Goal: Task Accomplishment & Management: Manage account settings

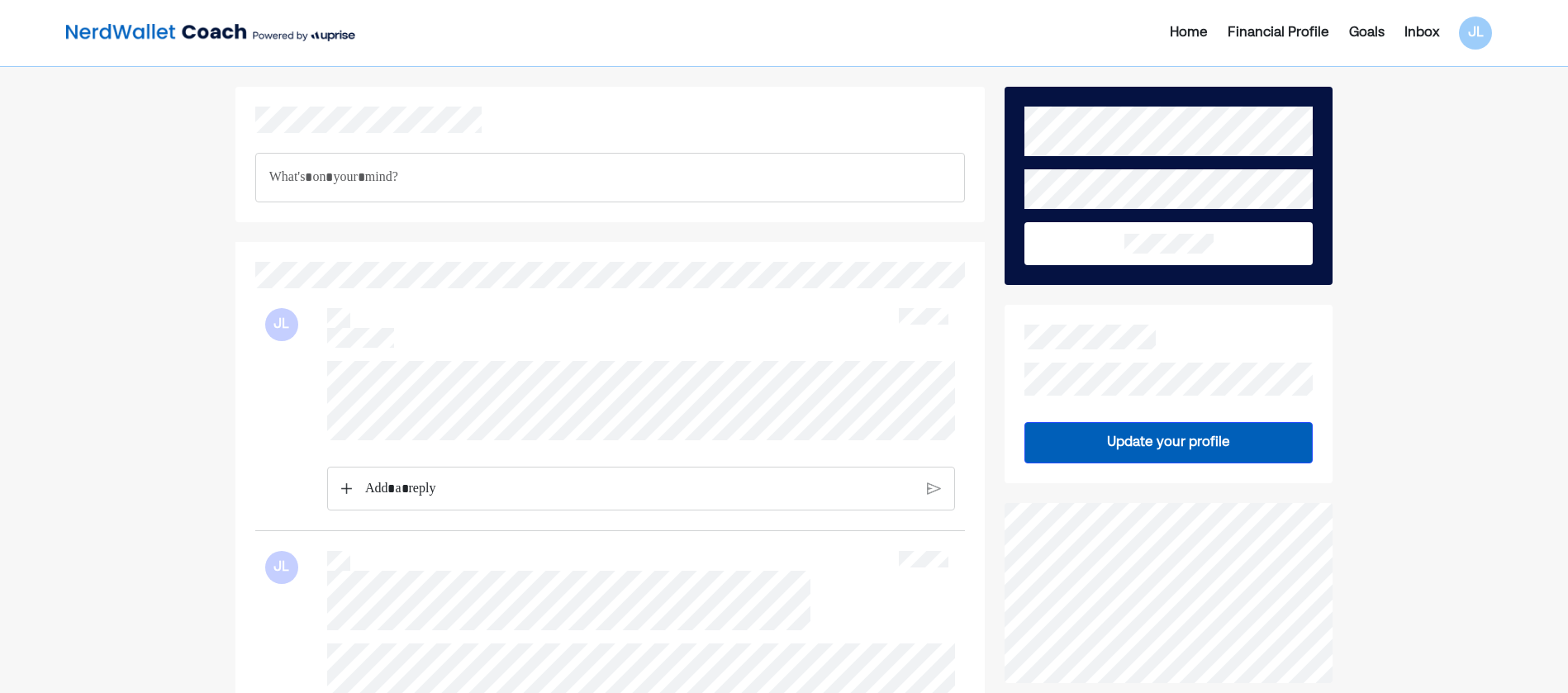
click at [141, 38] on img at bounding box center [210, 33] width 289 height 33
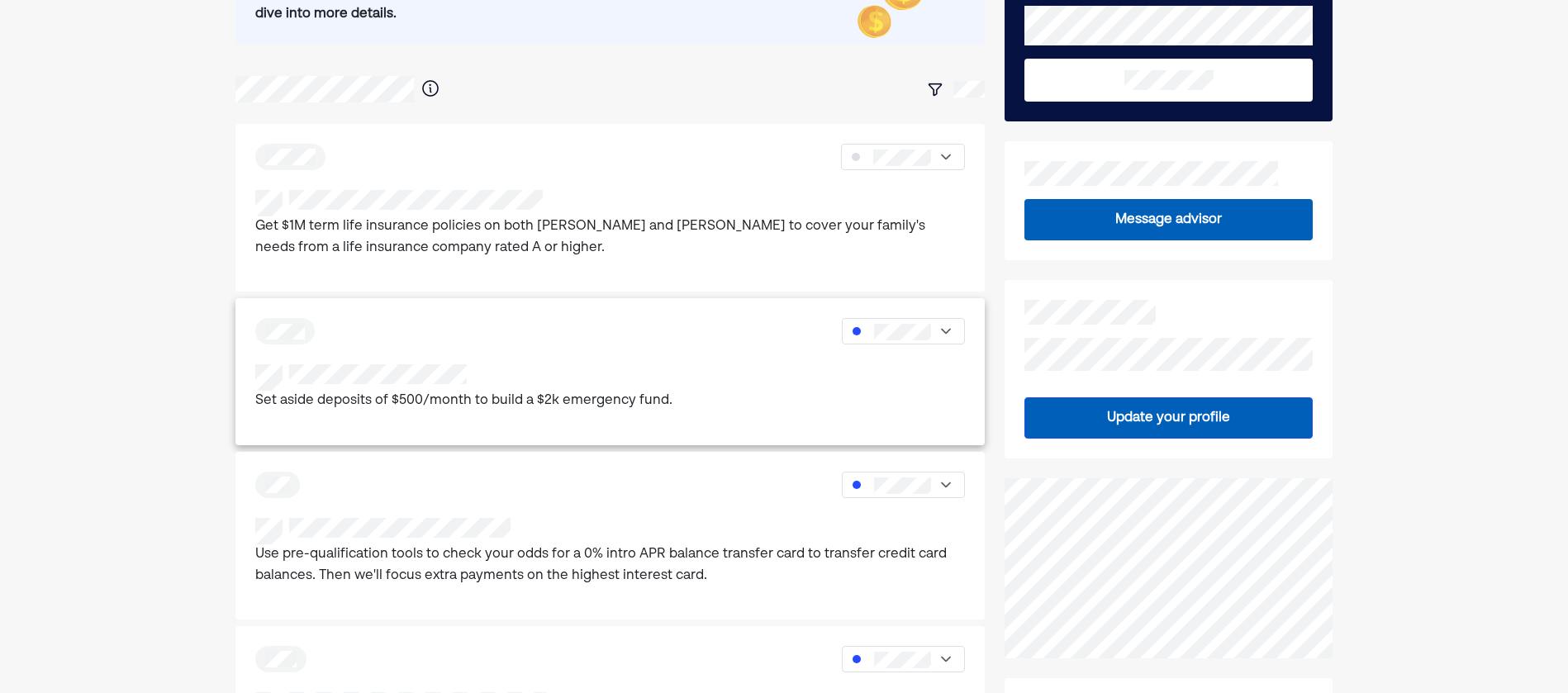
scroll to position [165, 0]
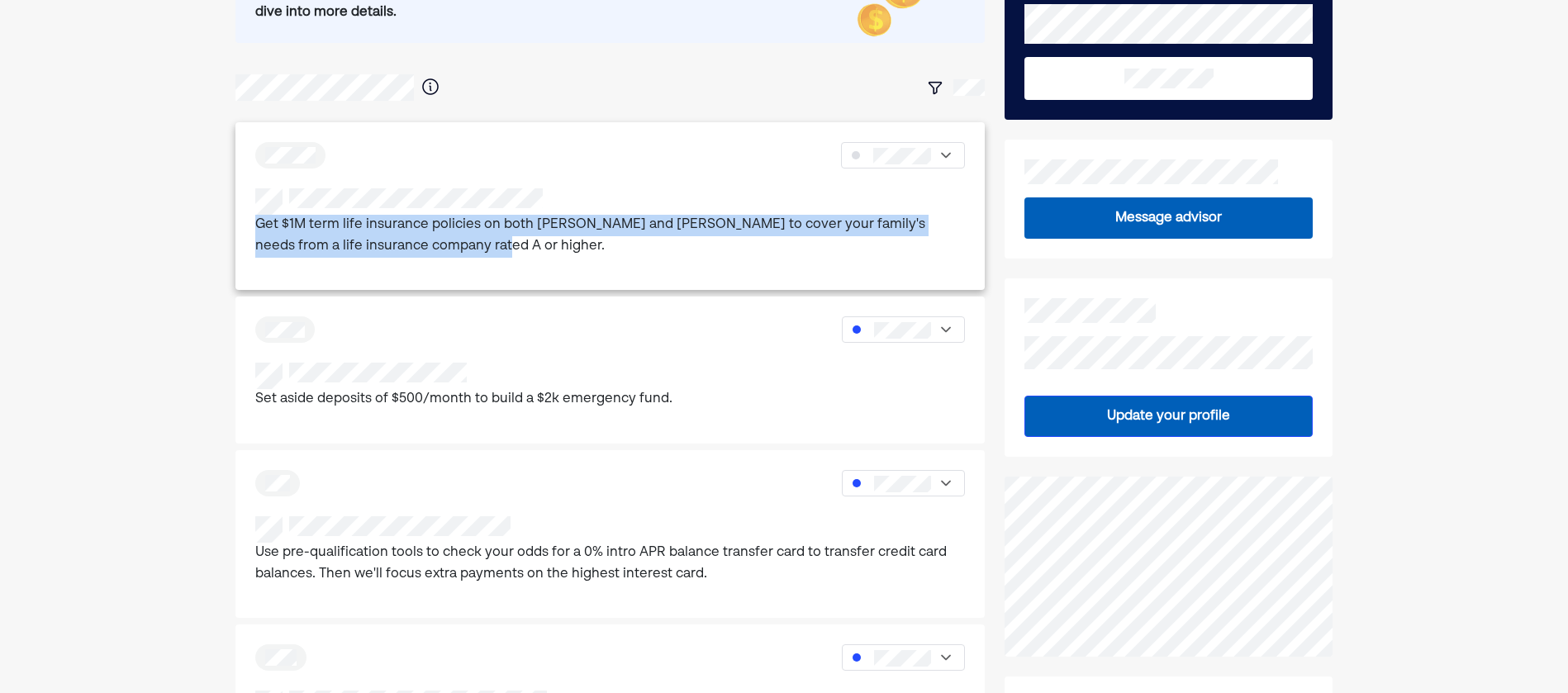
drag, startPoint x: 246, startPoint y: 209, endPoint x: 435, endPoint y: 277, distance: 200.9
click at [435, 277] on div "Get $1M term life insurance policies on both [PERSON_NAME] and [PERSON_NAME] to…" at bounding box center [610, 207] width 750 height 168
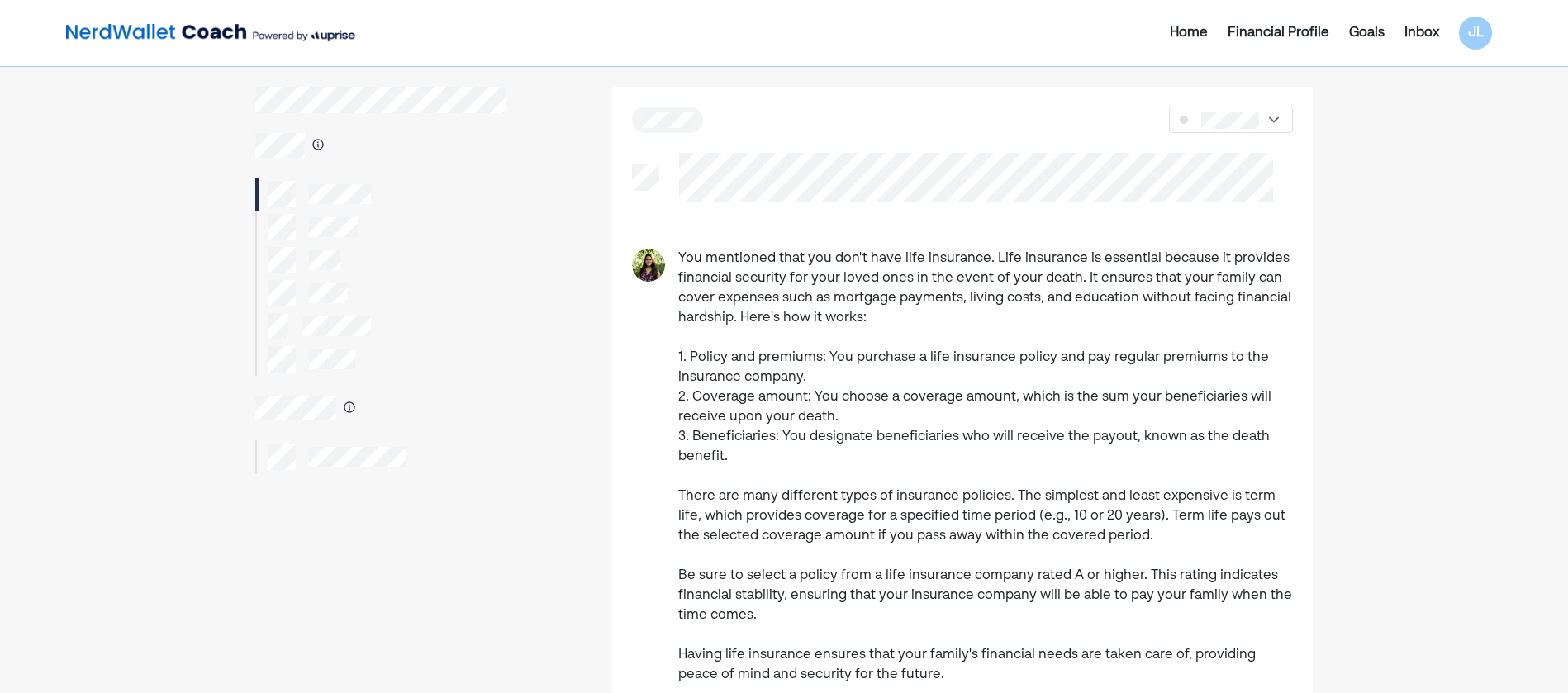
click at [175, 43] on img at bounding box center [210, 33] width 289 height 33
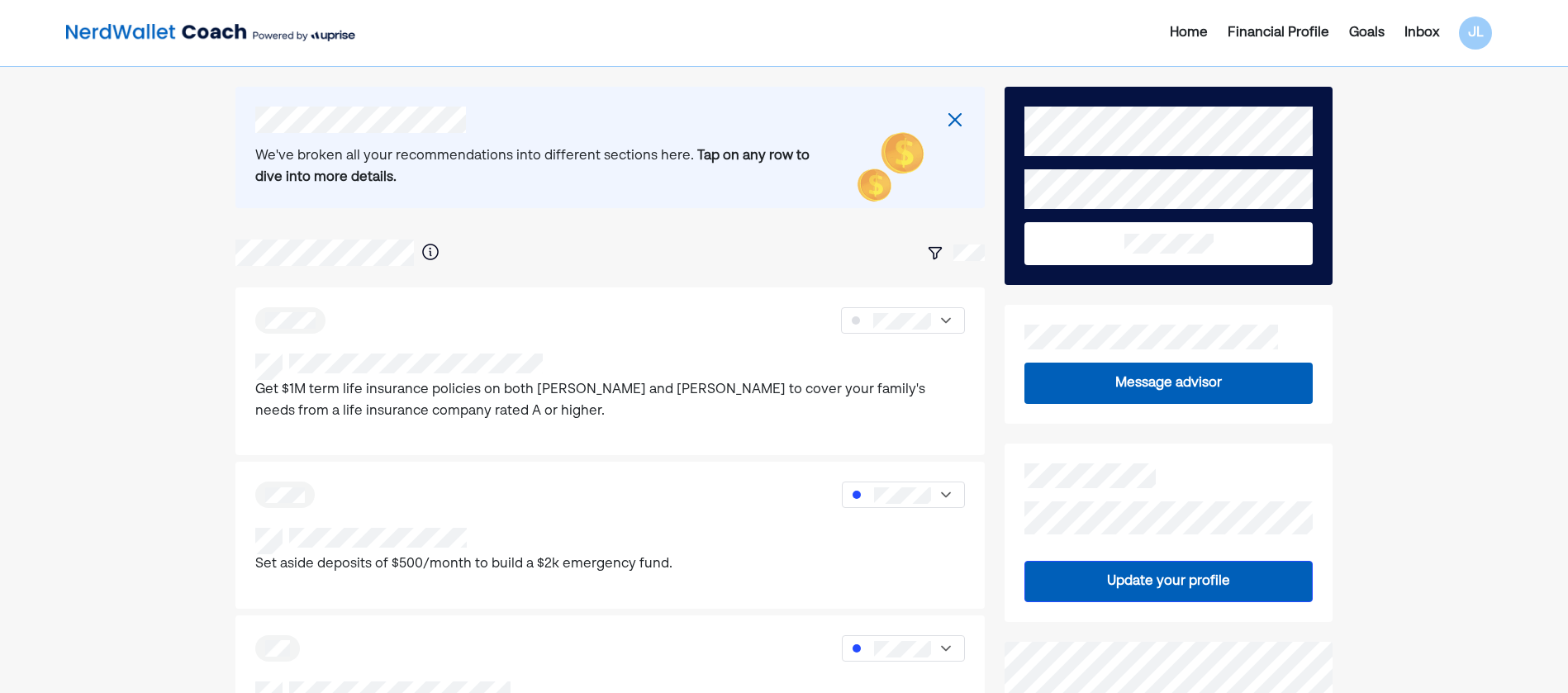
click at [1295, 32] on div "Financial Profile" at bounding box center [1278, 33] width 101 height 20
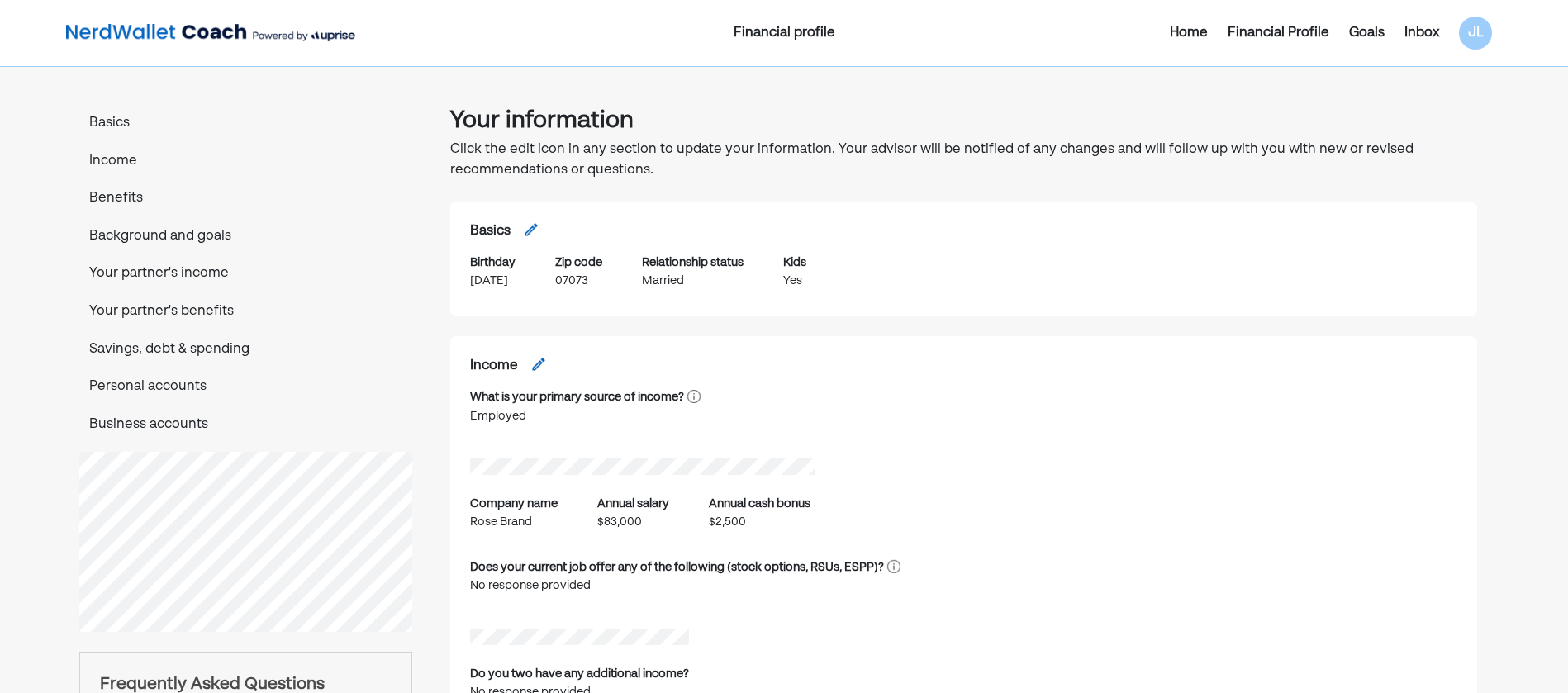
click at [163, 269] on p "Your partner's income" at bounding box center [245, 274] width 333 height 21
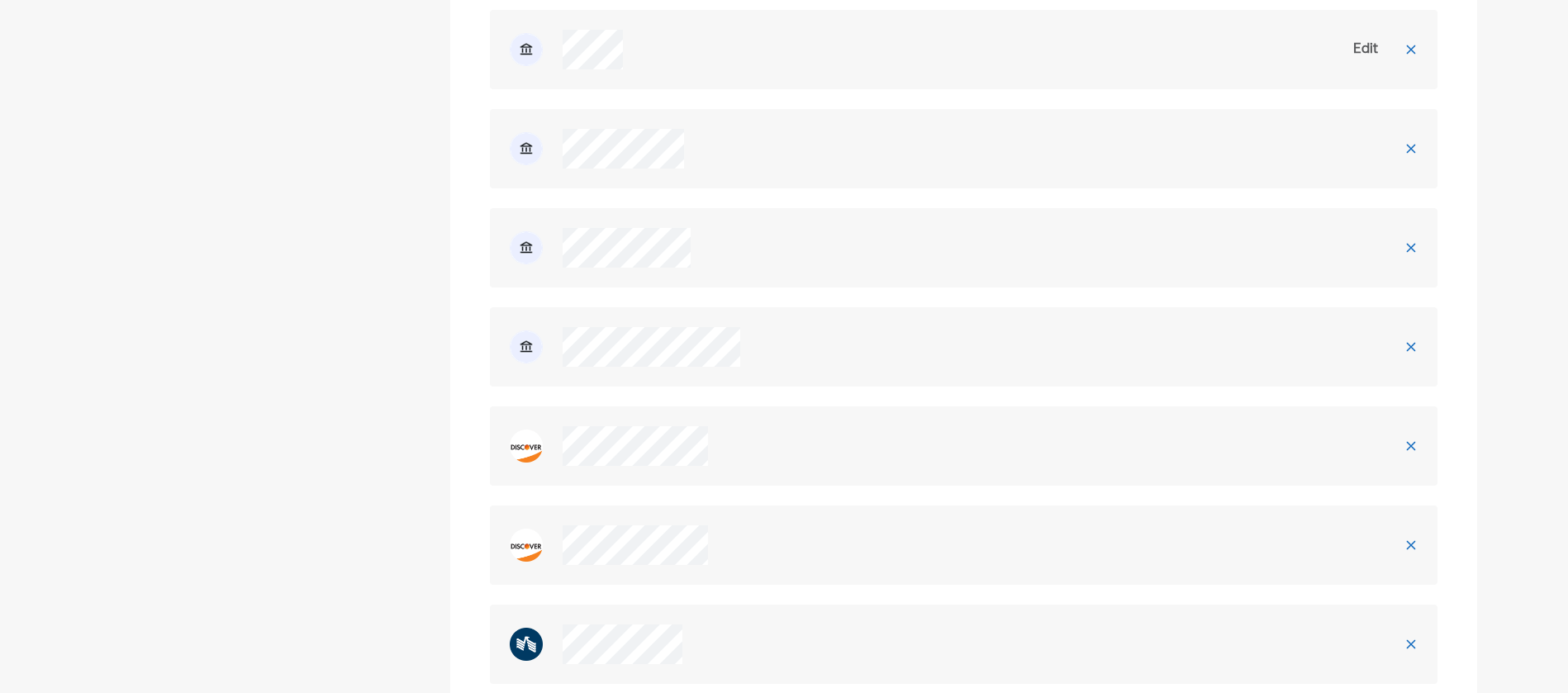
scroll to position [3824, 0]
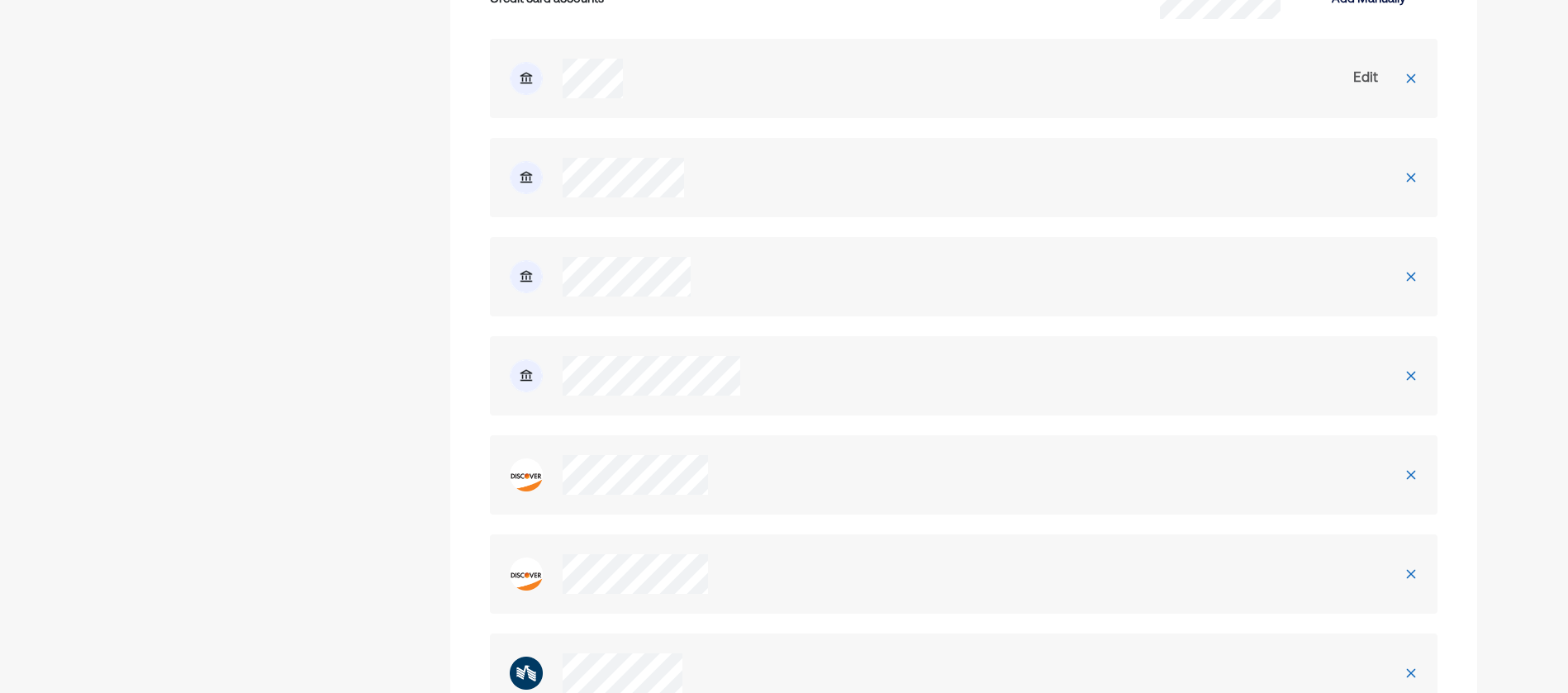
click at [1414, 175] on img at bounding box center [1411, 178] width 14 height 14
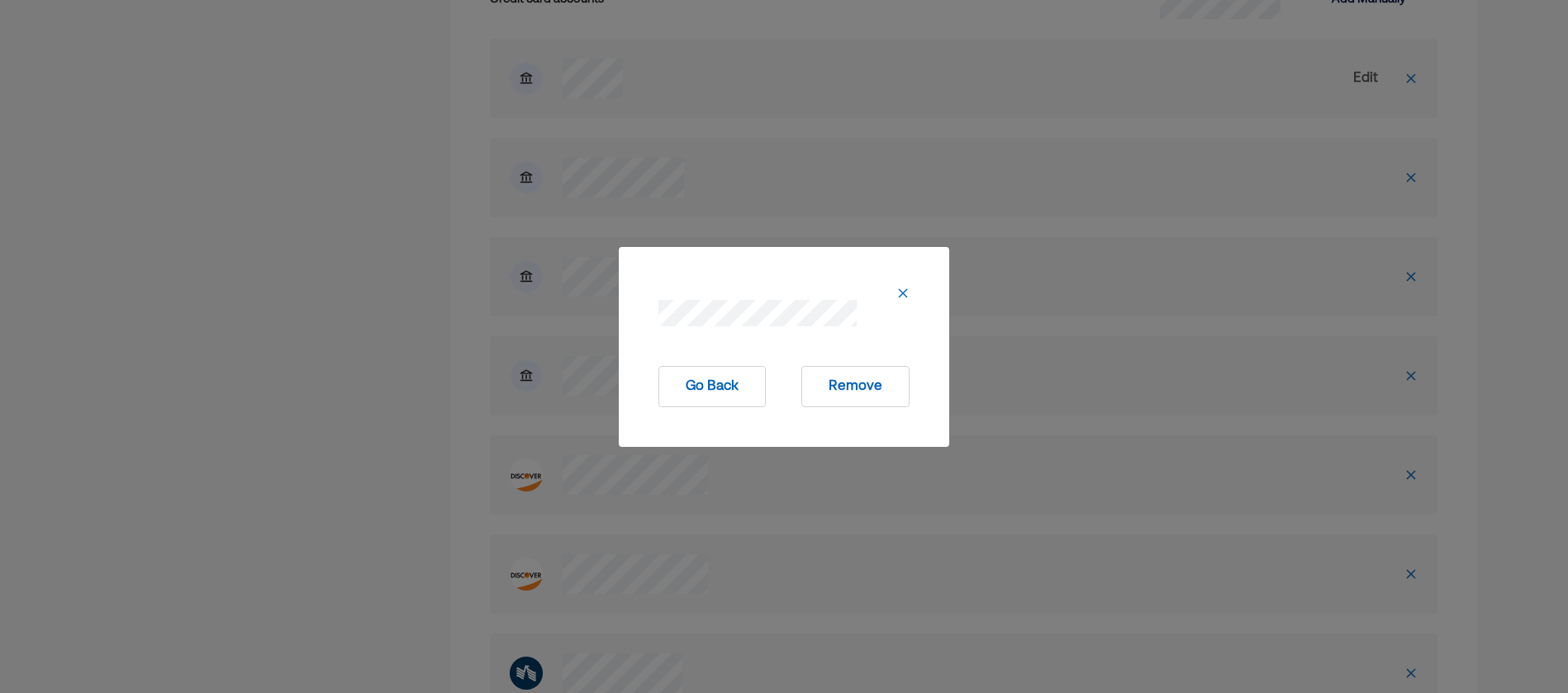
click at [840, 384] on button "Remove" at bounding box center [855, 386] width 108 height 42
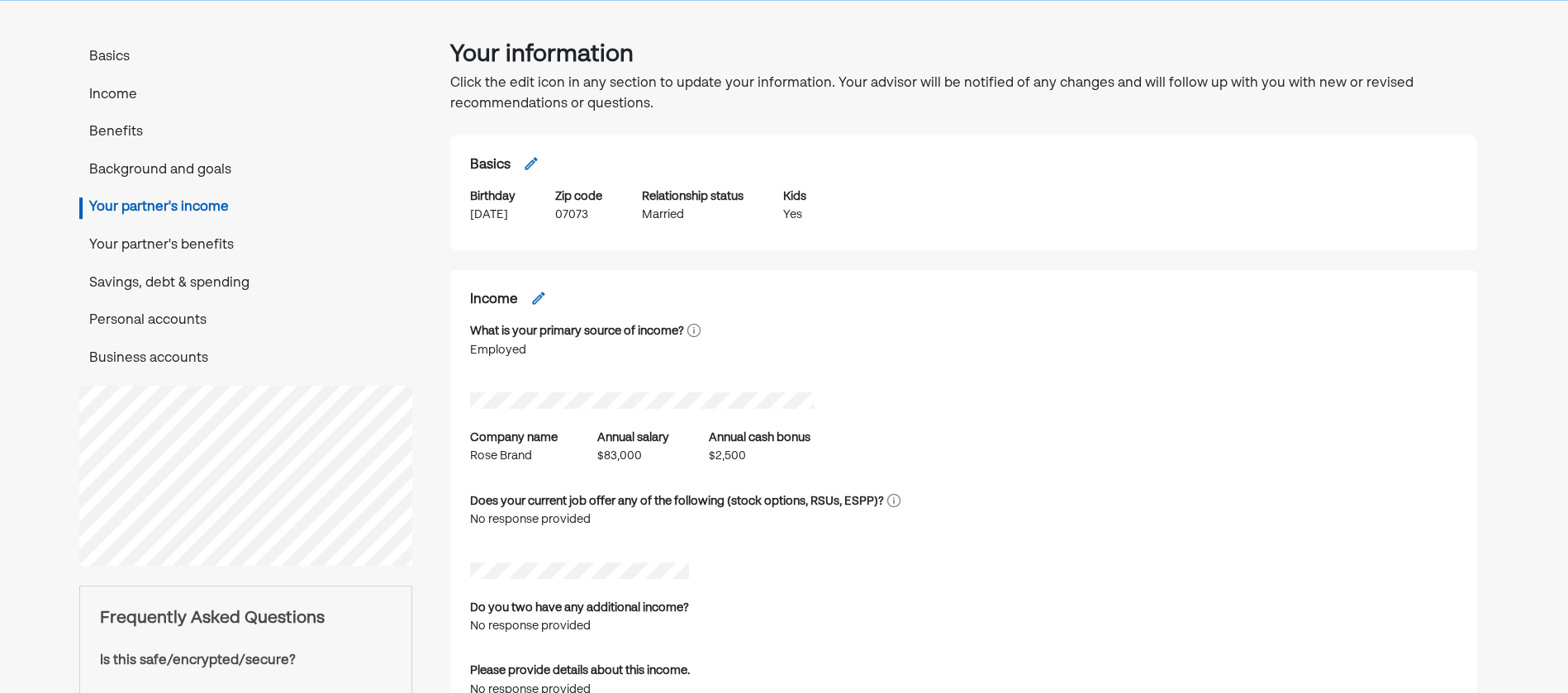
scroll to position [0, 0]
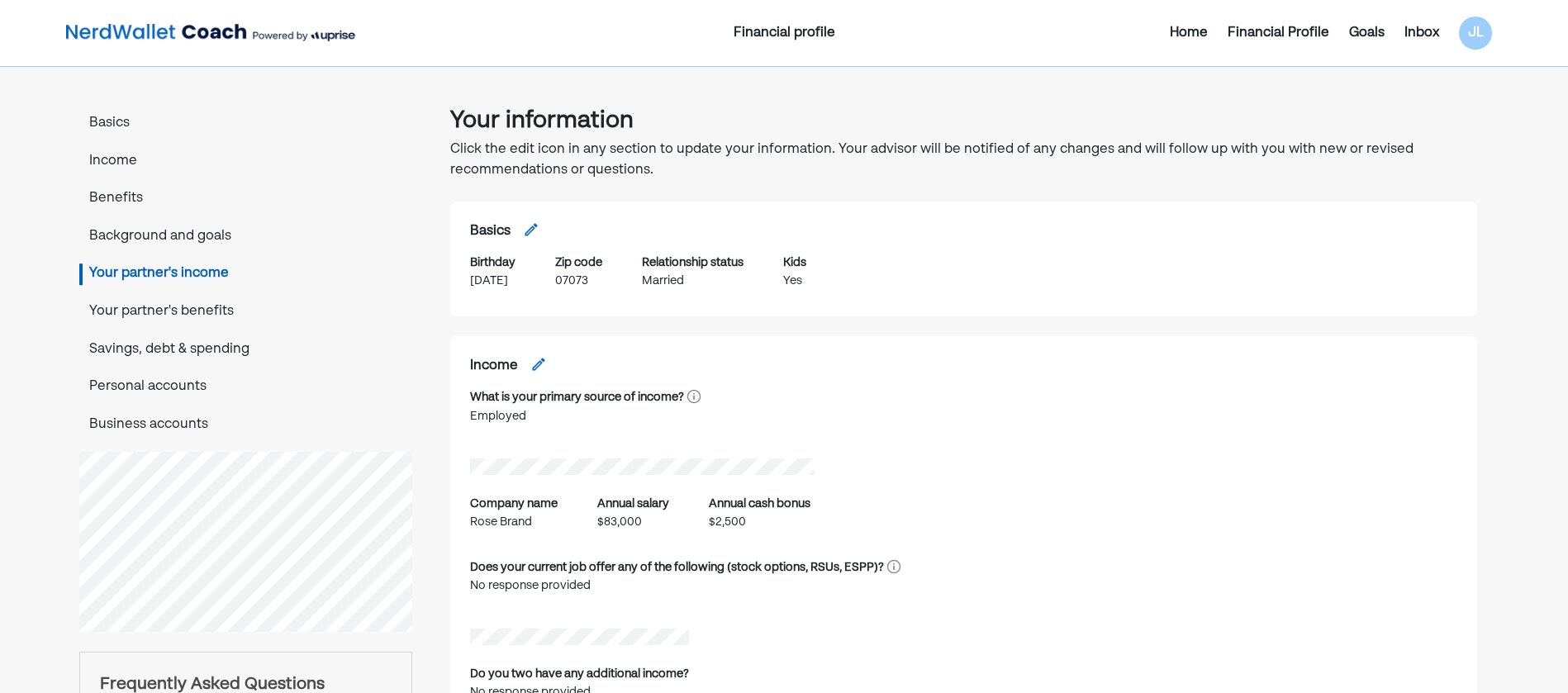
click at [234, 355] on p "Savings, debt & spending" at bounding box center [245, 350] width 333 height 21
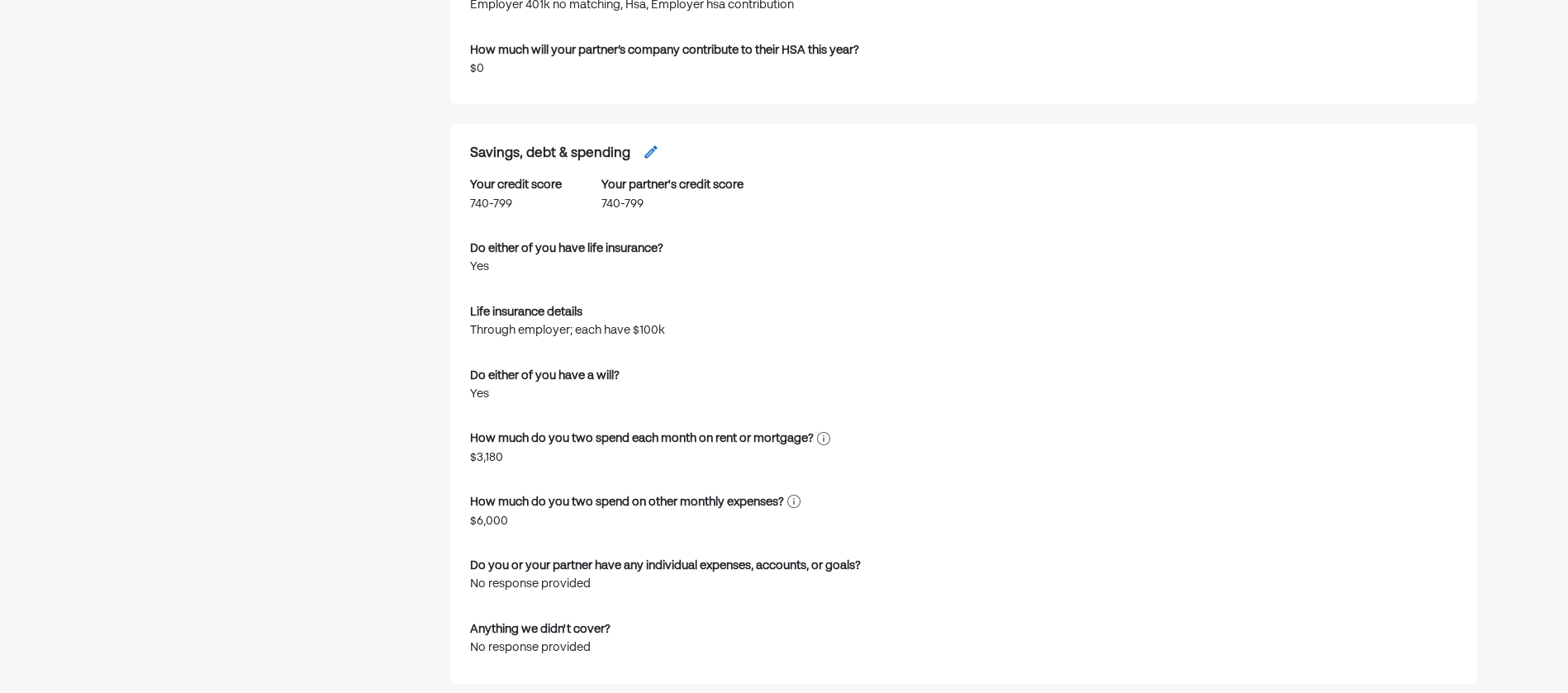
scroll to position [3053, 0]
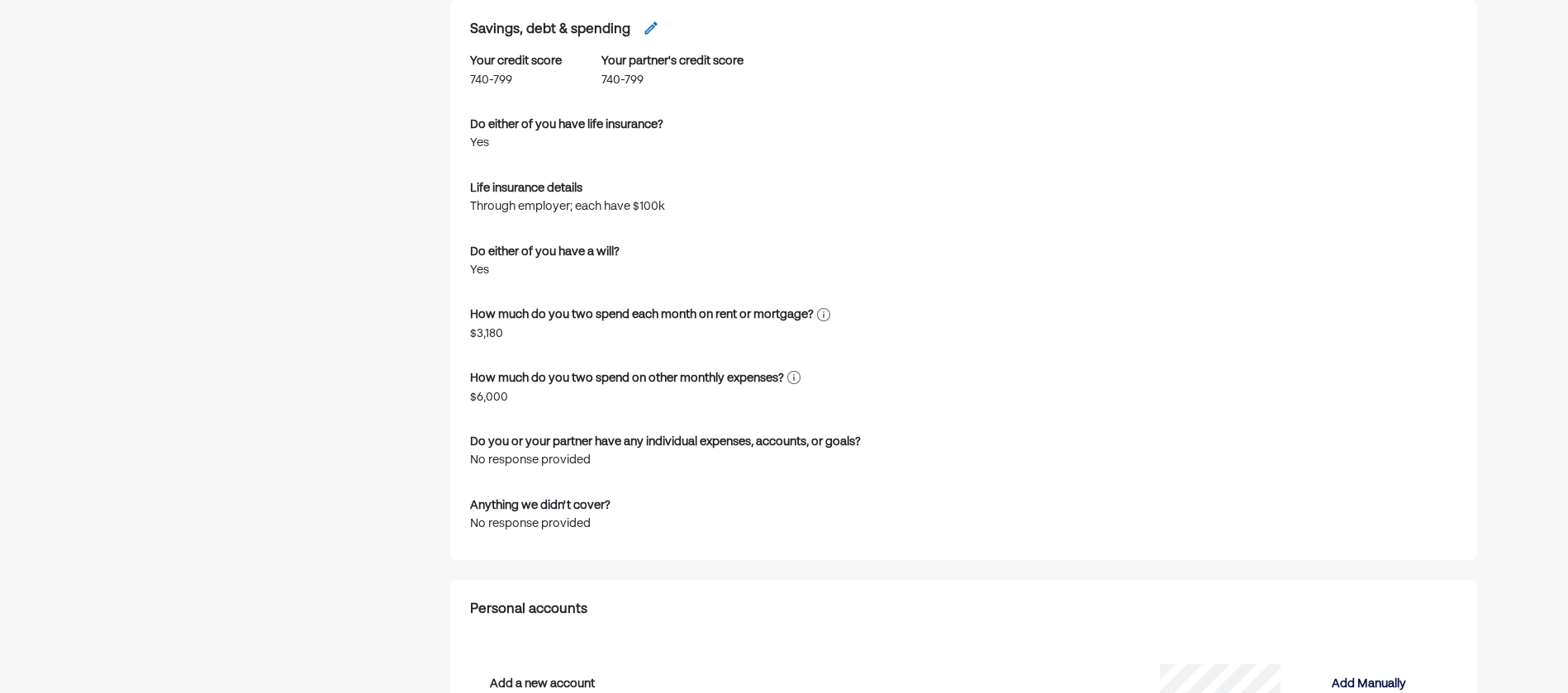
click at [1558, 454] on div "Your information Click the edit icon in any section to update your information.…" at bounding box center [784, 170] width 1568 height 6313
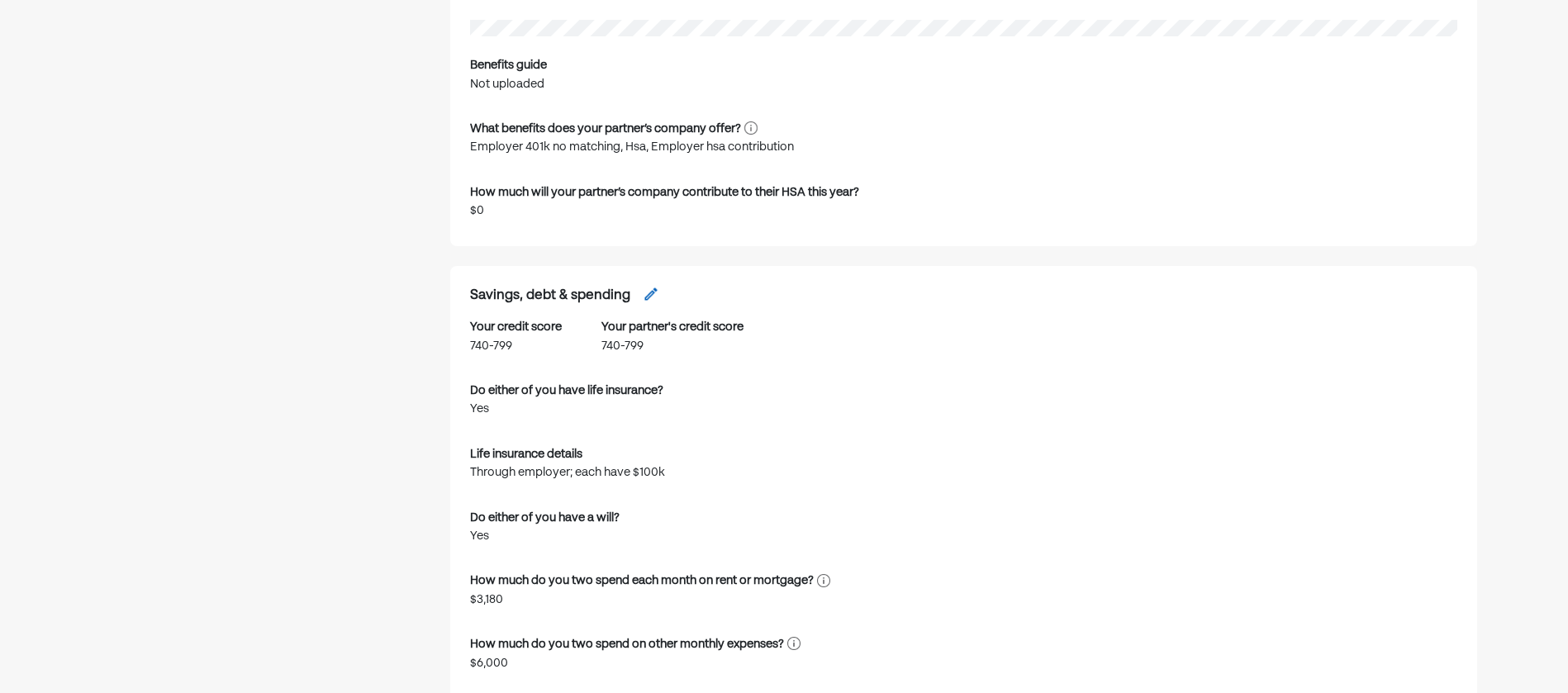
scroll to position [2805, 0]
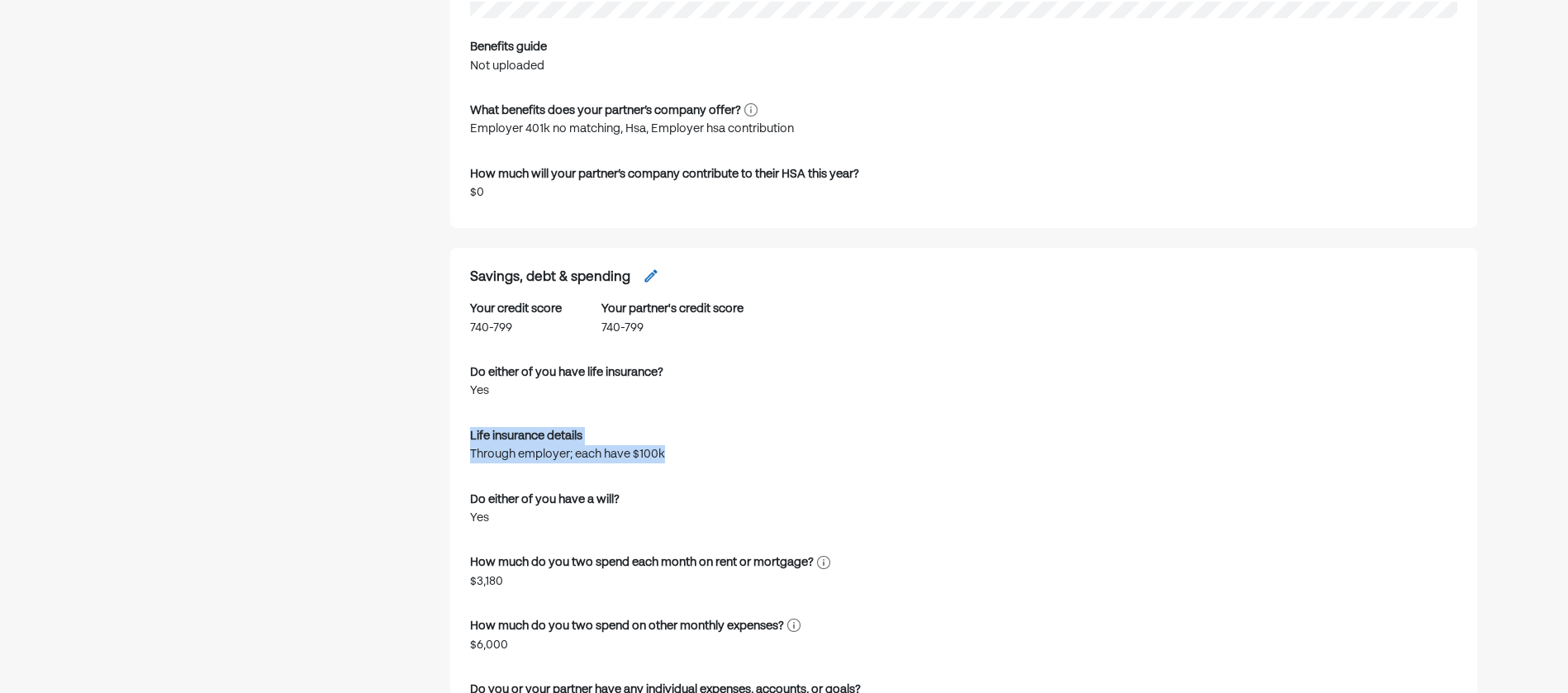
drag, startPoint x: 619, startPoint y: 456, endPoint x: 455, endPoint y: 433, distance: 165.6
click at [455, 433] on div "Savings, debt & spending Your credit score 740-799 Your partner's credit score …" at bounding box center [964, 528] width 1028 height 560
drag, startPoint x: 455, startPoint y: 433, endPoint x: 417, endPoint y: 491, distance: 69.3
click at [424, 493] on div "Your information Click the edit icon in any section to update your information.…" at bounding box center [245, 419] width 359 height 6274
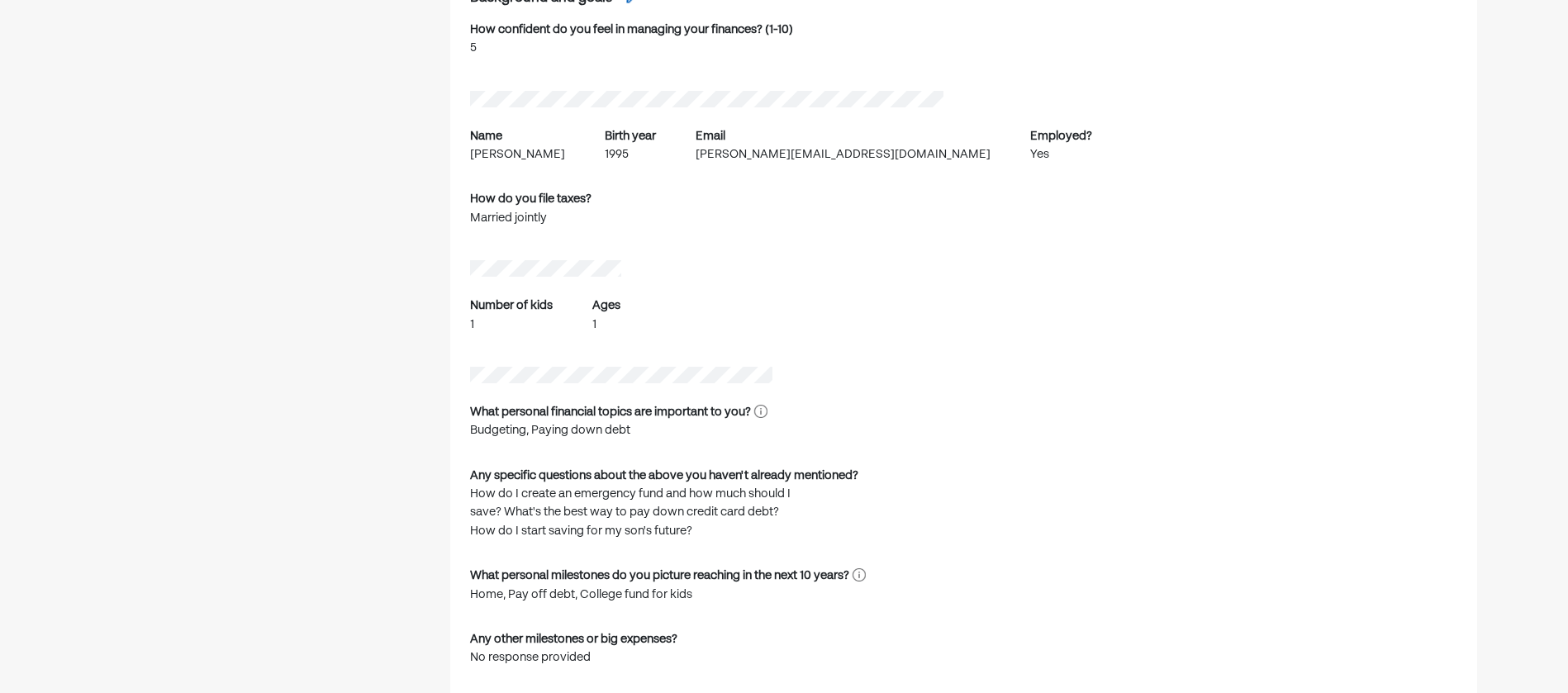
scroll to position [1152, 0]
